Goal: Task Accomplishment & Management: Use online tool/utility

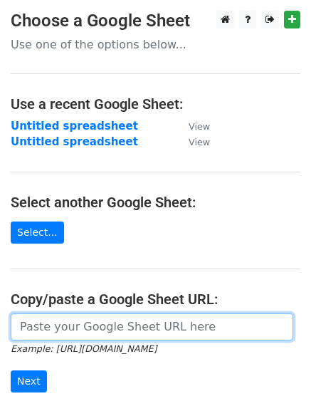
click at [79, 329] on input "url" at bounding box center [152, 326] width 283 height 27
paste input "[URL][DOMAIN_NAME]"
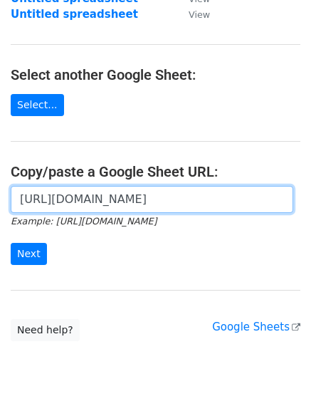
scroll to position [162, 0]
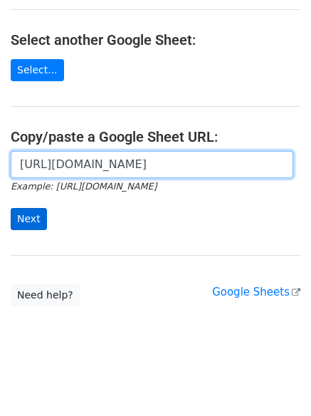
type input "https://docs.google.com/spreadsheets/d/1Hq0aiBuMlY_2WXI9KAtk0xxBBicx57CTI14DDFA…"
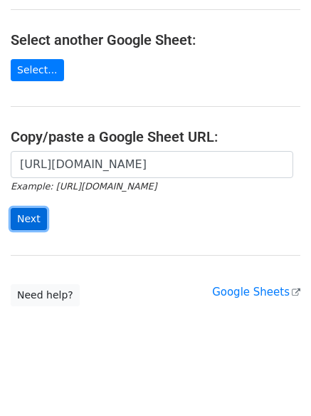
scroll to position [0, 0]
click at [37, 209] on input "Next" at bounding box center [29, 219] width 36 height 22
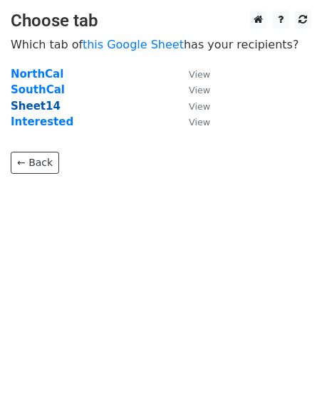
click at [37, 102] on strong "Sheet14" at bounding box center [36, 106] width 50 height 13
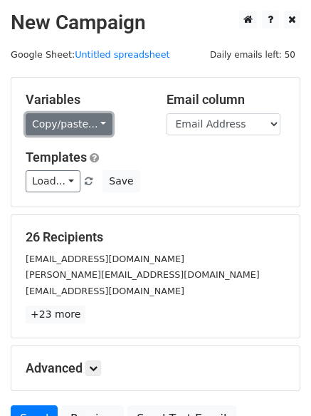
click at [48, 118] on link "Copy/paste..." at bounding box center [69, 124] width 87 height 22
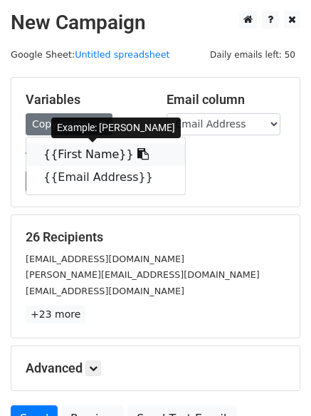
click at [60, 148] on link "{{First Name}}" at bounding box center [105, 154] width 159 height 23
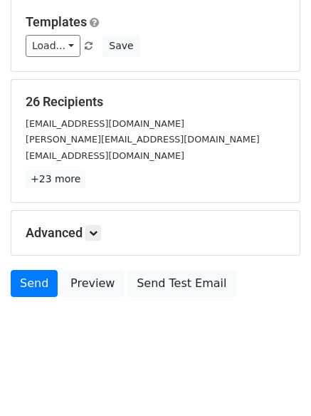
scroll to position [138, 0]
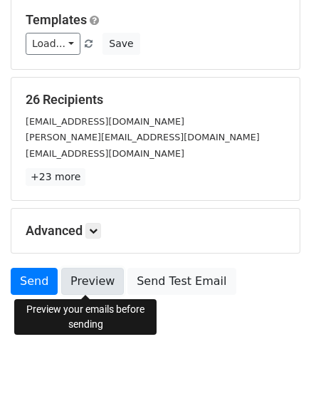
click at [90, 273] on link "Preview" at bounding box center [92, 281] width 63 height 27
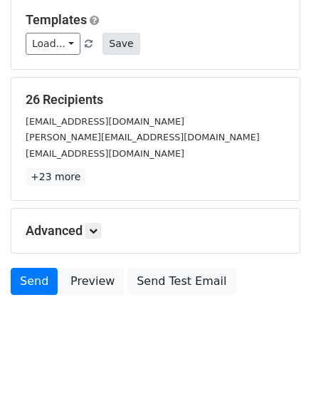
scroll to position [0, 0]
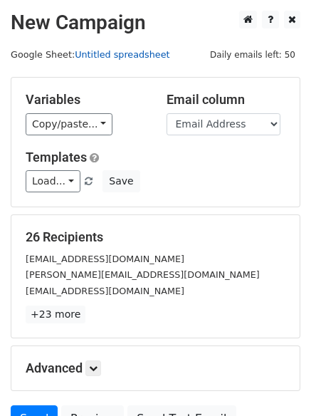
click at [108, 52] on link "Untitled spreadsheet" at bounding box center [122, 54] width 95 height 11
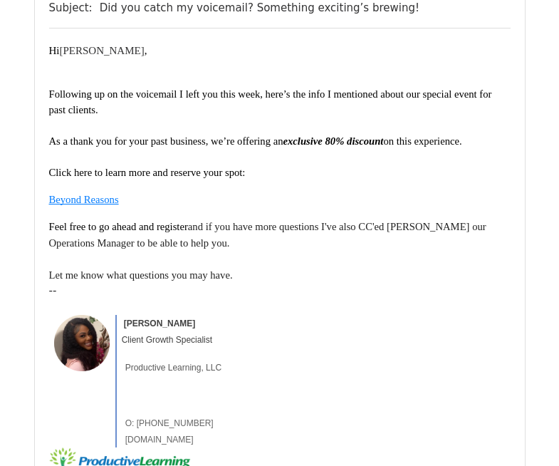
scroll to position [228, 0]
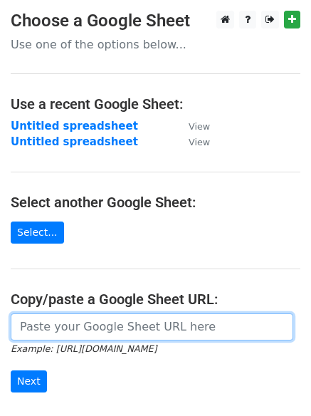
click at [80, 326] on input "url" at bounding box center [152, 326] width 283 height 27
paste input "[URL][DOMAIN_NAME]"
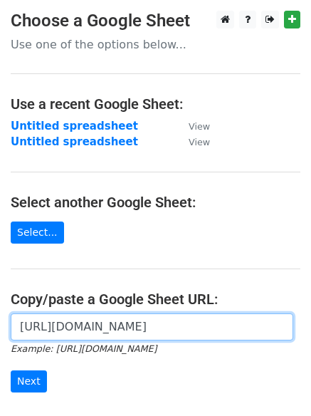
scroll to position [0, 417]
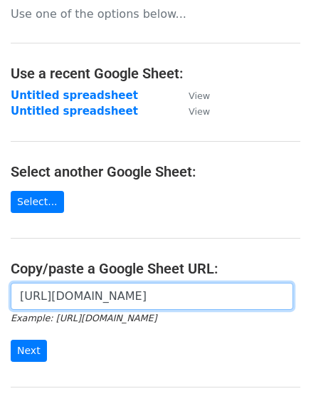
type input "https://docs.google.com/spreadsheets/d/1Hq0aiBuMlY_2WXI9KAtk0xxBBicx57CTI14DDFA…"
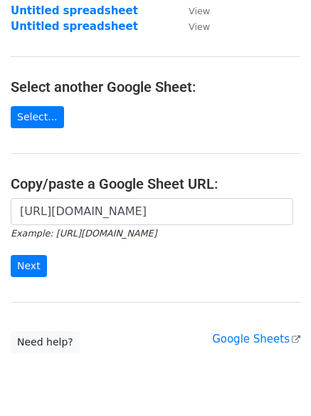
scroll to position [0, 0]
drag, startPoint x: 302, startPoint y: 268, endPoint x: 301, endPoint y: 308, distance: 39.9
click at [301, 308] on main "Choose a Google Sheet Use one of the options below... Use a recent Google Sheet…" at bounding box center [155, 124] width 311 height 458
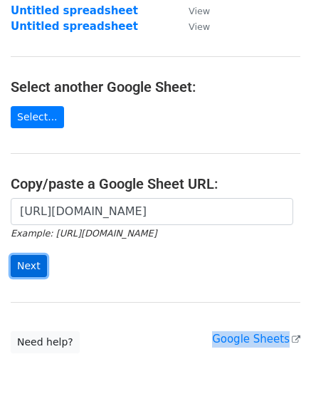
click at [11, 266] on input "Next" at bounding box center [29, 266] width 36 height 22
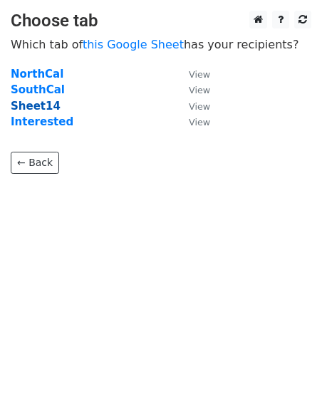
click at [43, 104] on strong "Sheet14" at bounding box center [36, 106] width 50 height 13
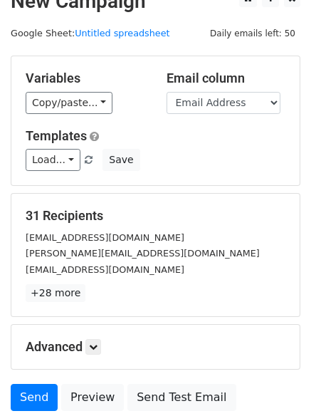
scroll to position [22, 0]
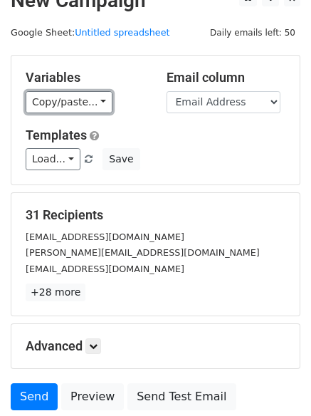
click at [48, 105] on link "Copy/paste..." at bounding box center [69, 102] width 87 height 22
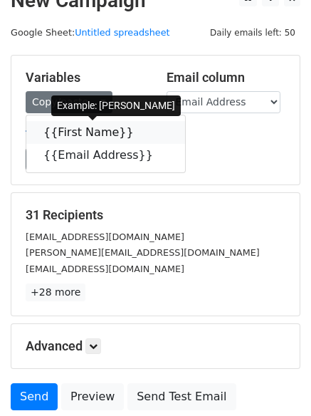
click at [56, 126] on link "{{First Name}}" at bounding box center [105, 132] width 159 height 23
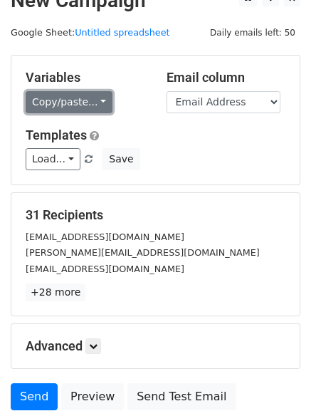
click at [50, 110] on link "Copy/paste..." at bounding box center [69, 102] width 87 height 22
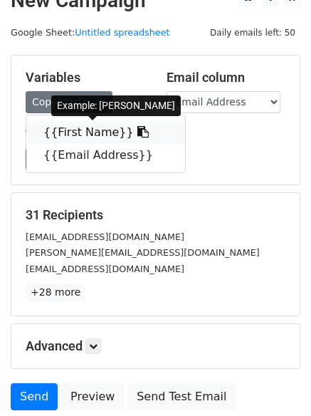
click at [55, 129] on link "{{First Name}}" at bounding box center [105, 132] width 159 height 23
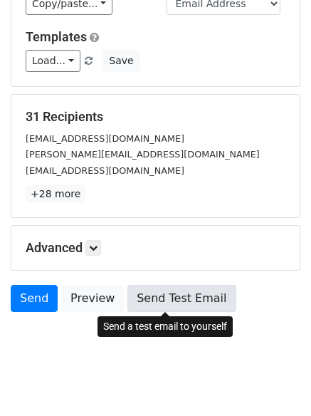
scroll to position [138, 0]
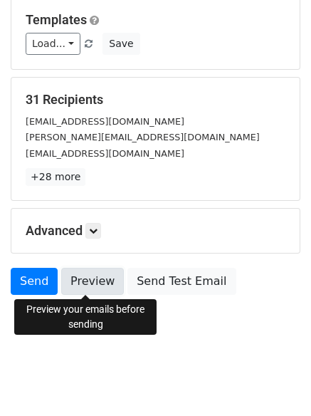
click at [90, 281] on link "Preview" at bounding box center [92, 281] width 63 height 27
click at [71, 274] on link "Preview" at bounding box center [92, 281] width 63 height 27
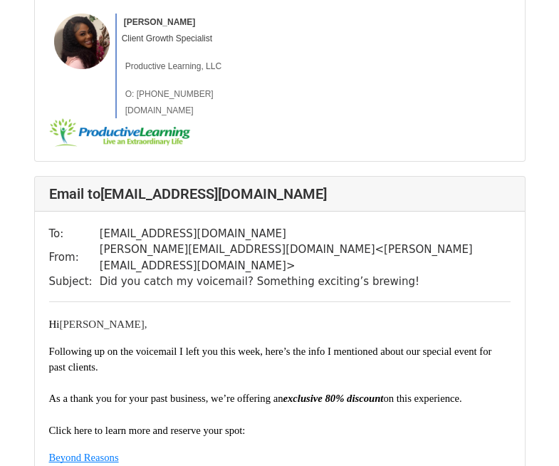
scroll to position [1083, 0]
